Goal: Information Seeking & Learning: Understand process/instructions

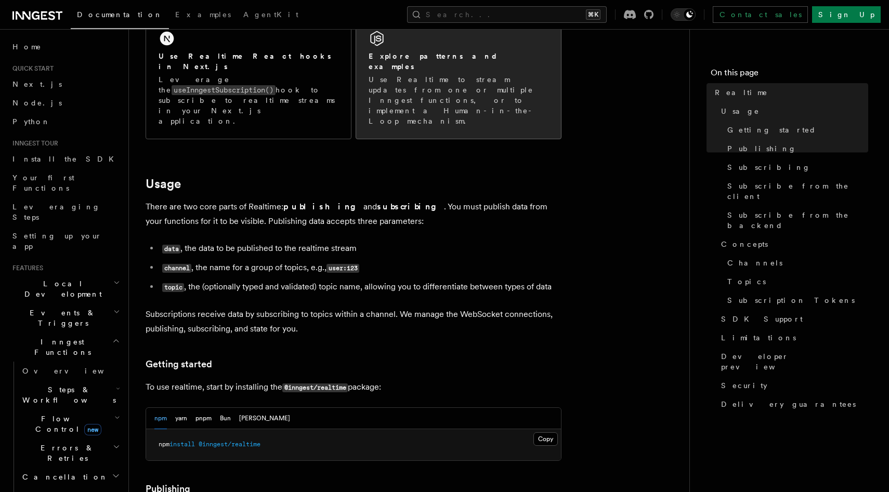
scroll to position [225, 0]
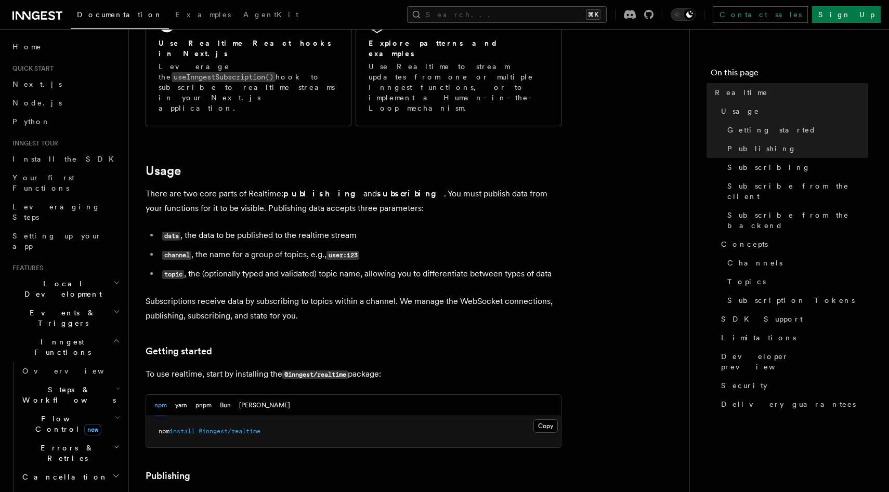
click at [274, 187] on p "There are two core parts of Realtime: publishing and subscribing . You must pub…" at bounding box center [354, 201] width 416 height 29
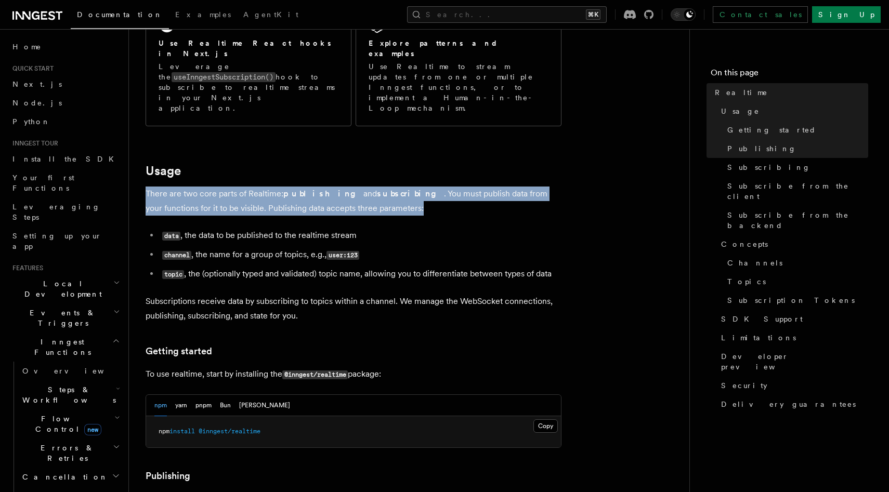
click at [274, 187] on p "There are two core parts of Realtime: publishing and subscribing . You must pub…" at bounding box center [354, 201] width 416 height 29
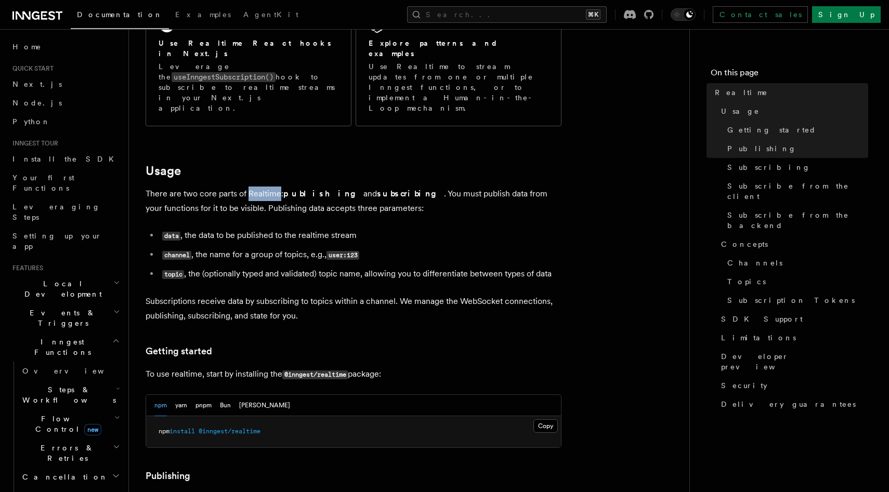
click at [274, 187] on p "There are two core parts of Realtime: publishing and subscribing . You must pub…" at bounding box center [354, 201] width 416 height 29
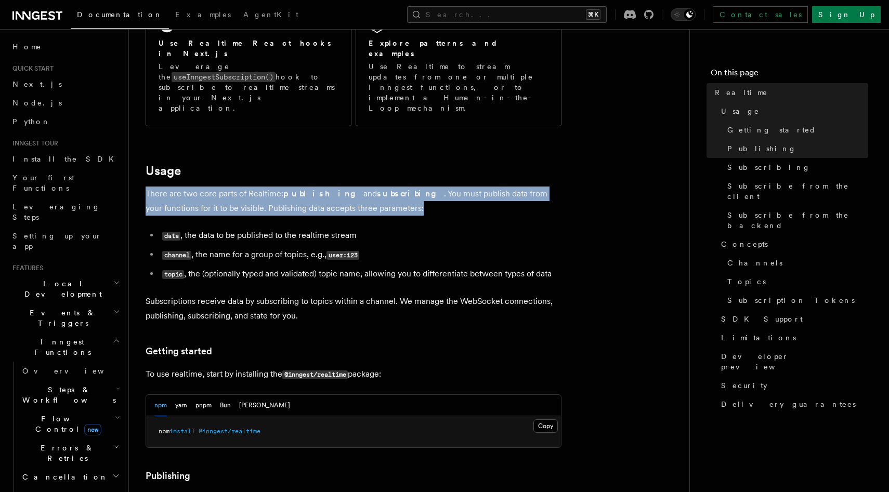
click at [274, 187] on p "There are two core parts of Realtime: publishing and subscribing . You must pub…" at bounding box center [354, 201] width 416 height 29
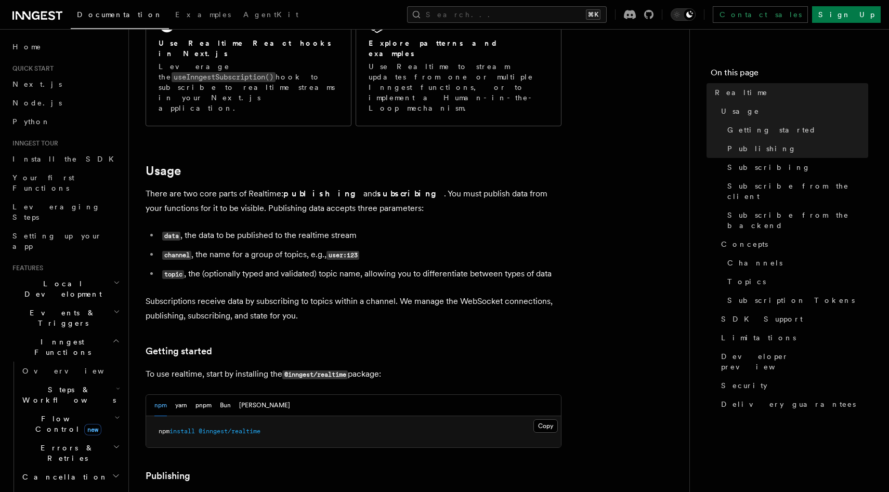
click at [234, 228] on li "data , the data to be published to the realtime stream" at bounding box center [360, 235] width 402 height 15
click at [233, 247] on li "channel , the name for a group of topics, e.g., user:123" at bounding box center [360, 254] width 402 height 15
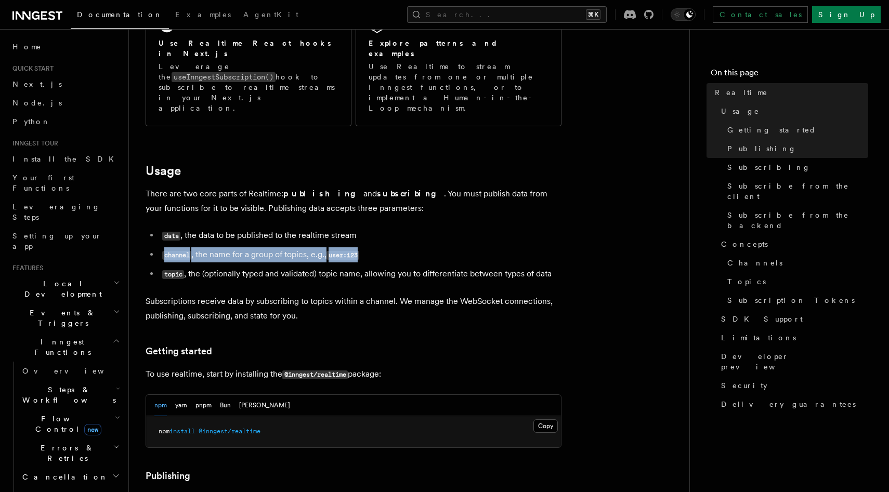
click at [233, 247] on li "channel , the name for a group of topics, e.g., user:123" at bounding box center [360, 254] width 402 height 15
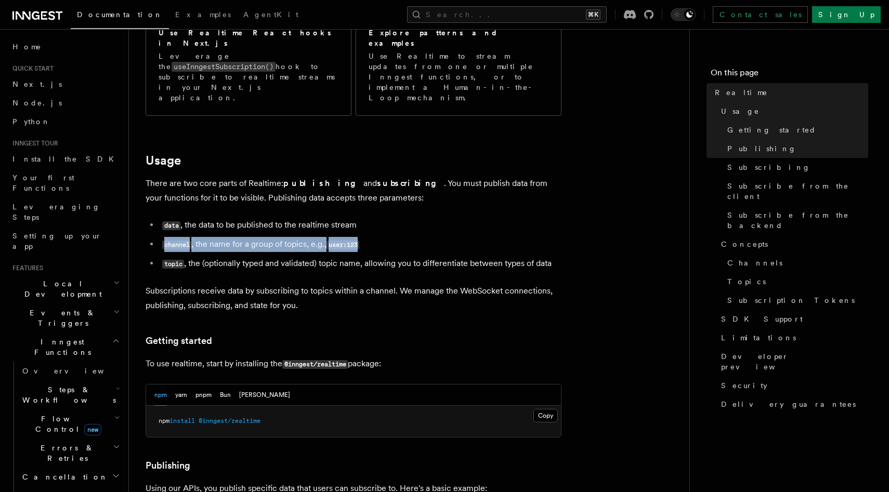
scroll to position [236, 0]
click at [233, 256] on li "topic , the (optionally typed and validated) topic name, allowing you to differ…" at bounding box center [360, 263] width 402 height 15
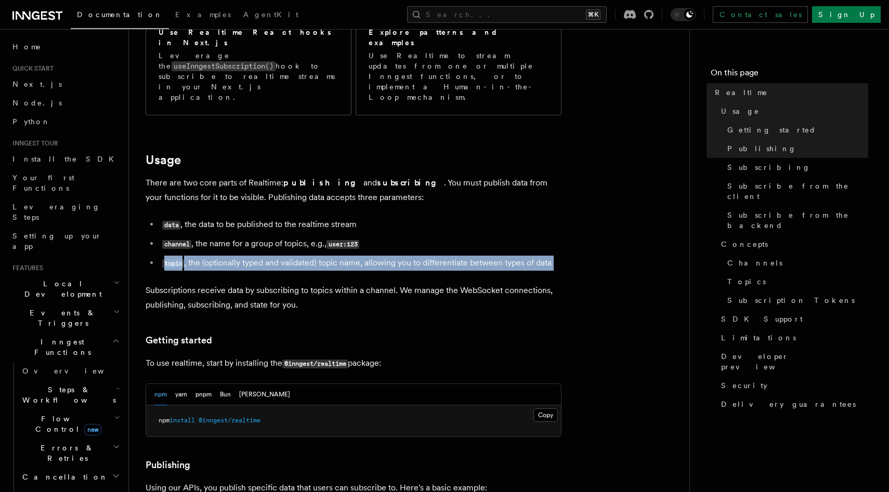
click at [233, 256] on li "topic , the (optionally typed and validated) topic name, allowing you to differ…" at bounding box center [360, 263] width 402 height 15
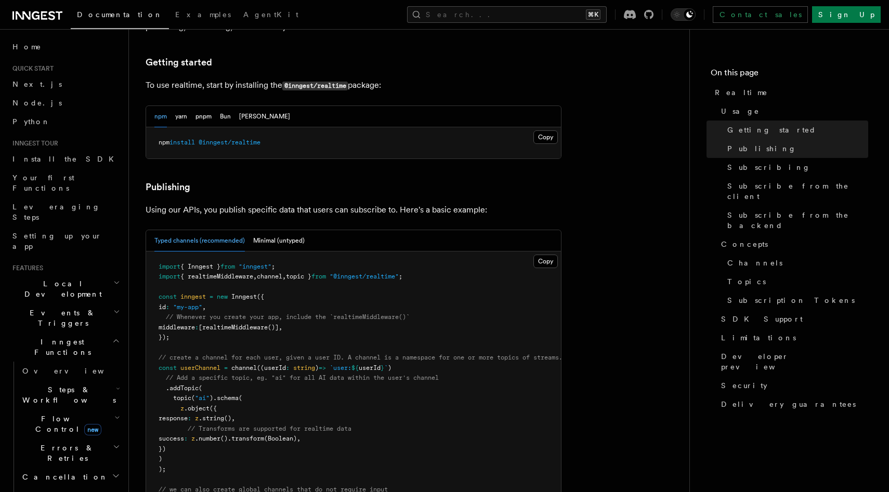
scroll to position [590, 0]
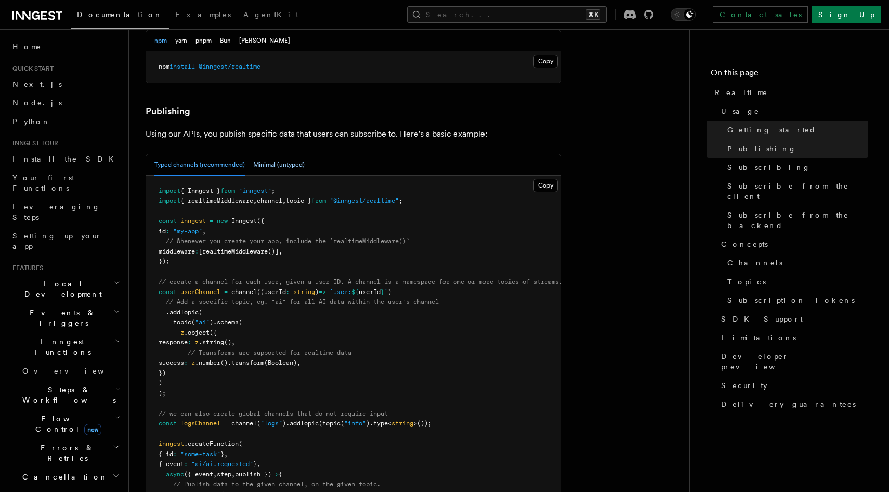
click at [268, 154] on button "Minimal (untyped)" at bounding box center [278, 164] width 51 height 21
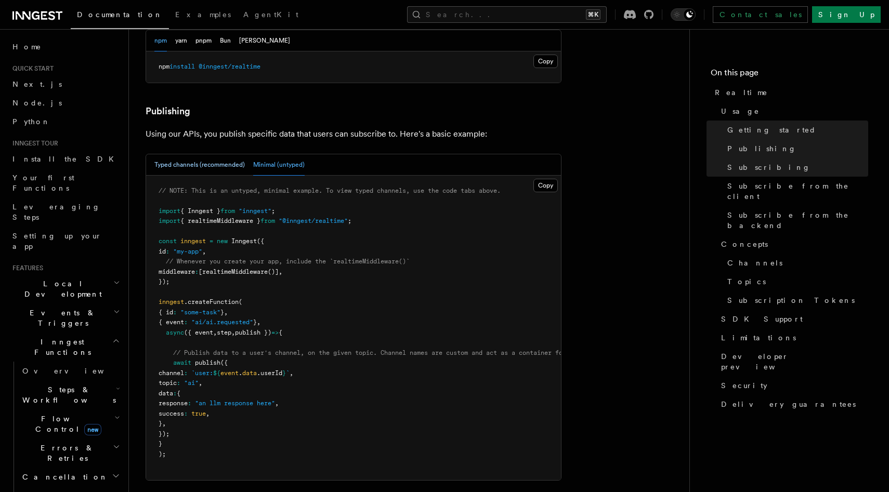
click at [198, 154] on button "Typed channels (recommended)" at bounding box center [199, 164] width 90 height 21
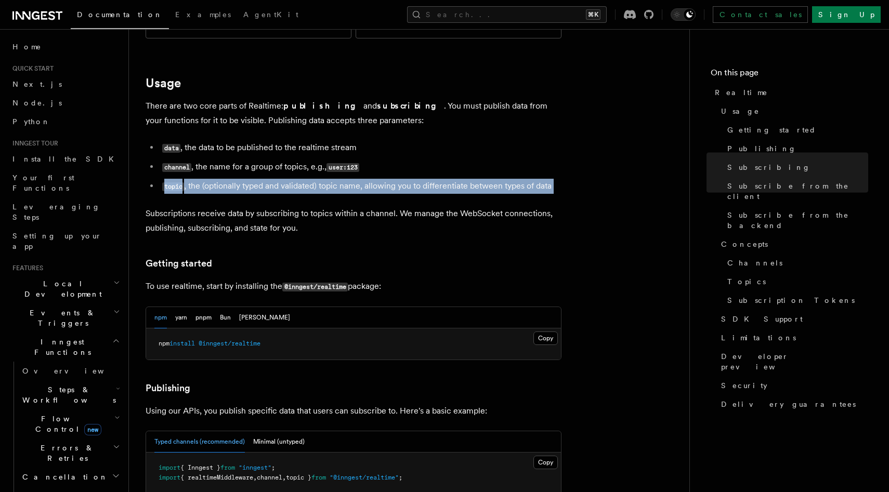
scroll to position [0, 0]
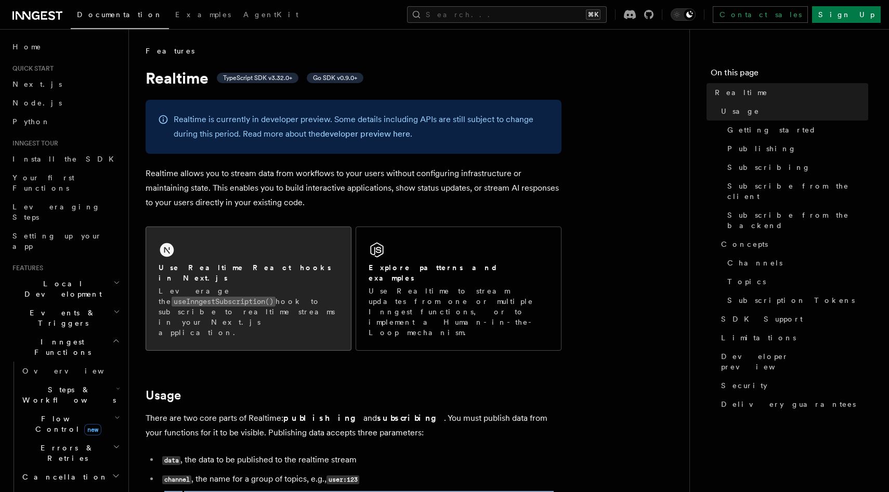
click at [244, 297] on code "useInngestSubscription()" at bounding box center [224, 302] width 104 height 10
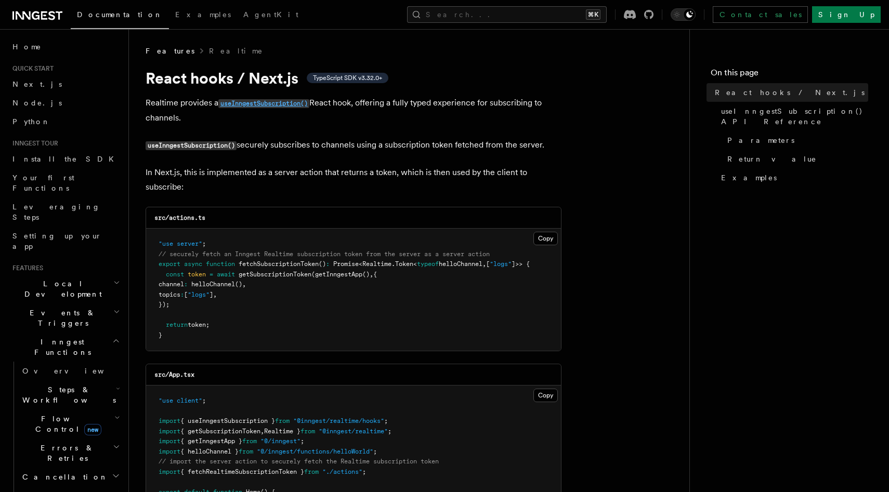
click at [247, 104] on code "useInngestSubscription()" at bounding box center [263, 103] width 91 height 9
click at [283, 105] on code "useInngestSubscription()" at bounding box center [263, 103] width 91 height 9
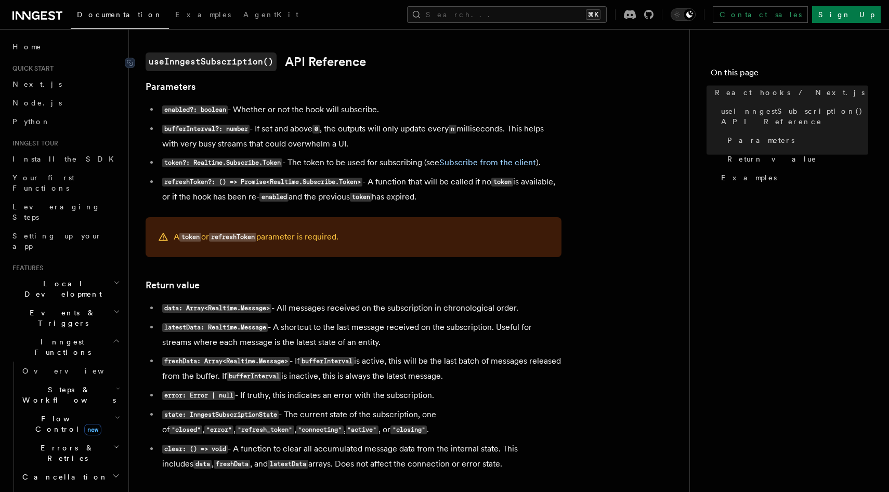
scroll to position [644, 0]
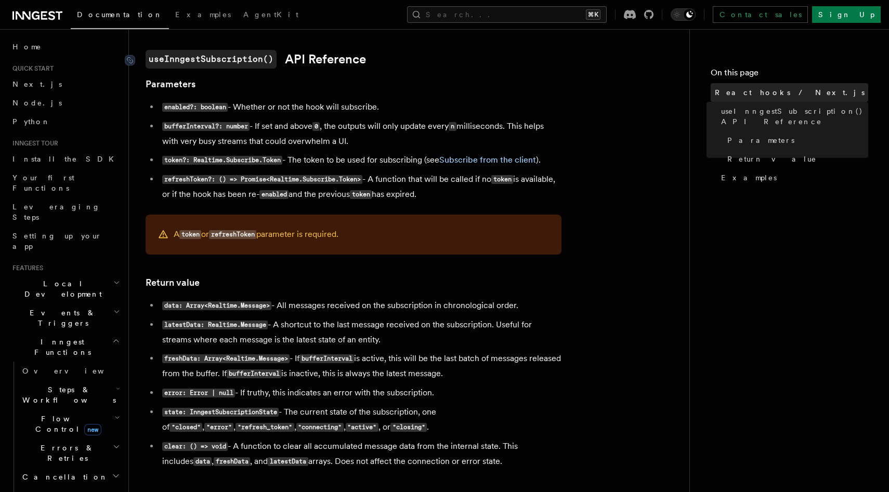
click at [776, 92] on span "React hooks / Next.js" at bounding box center [790, 92] width 150 height 10
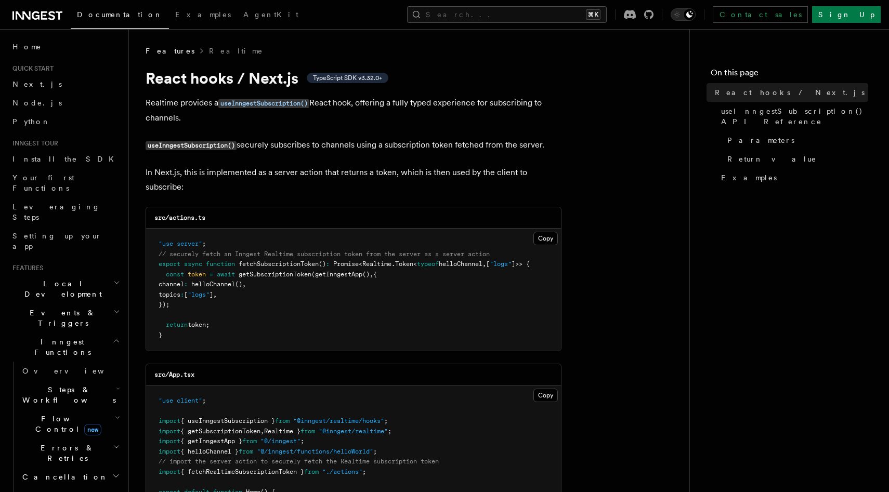
click at [257, 122] on p "Realtime provides a useInngestSubscription() React hook, offering a fully typed…" at bounding box center [354, 111] width 416 height 30
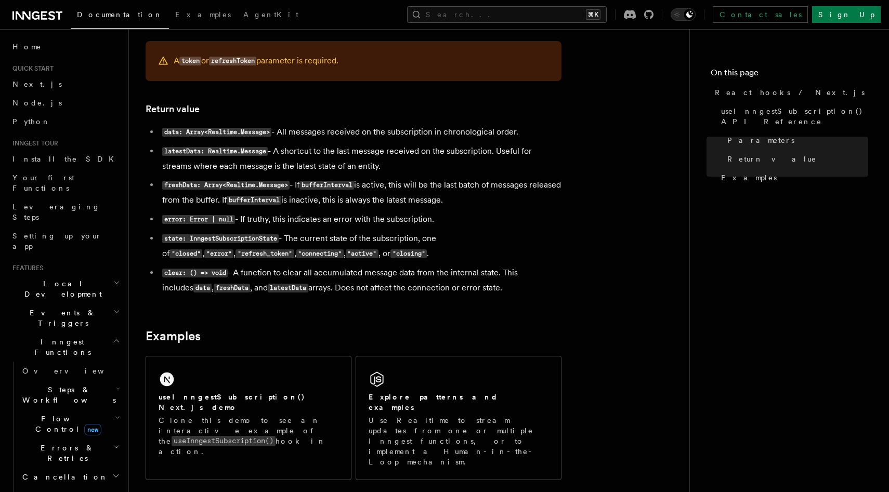
scroll to position [658, 0]
